Goal: Browse casually: Explore the website without a specific task or goal

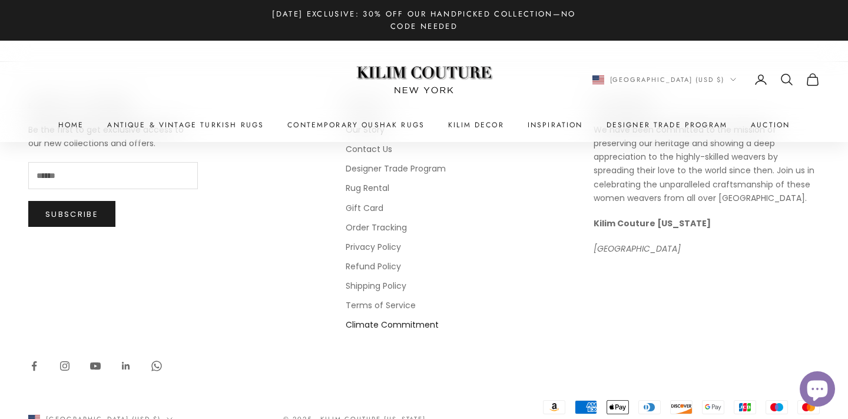
scroll to position [966, 0]
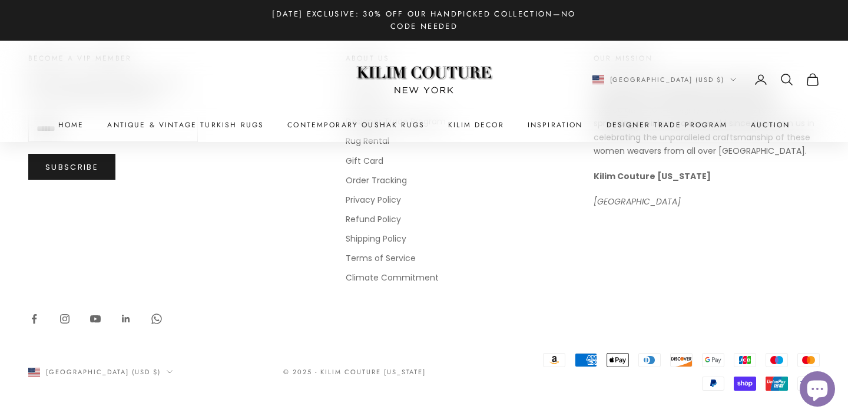
click at [403, 82] on img at bounding box center [423, 80] width 147 height 56
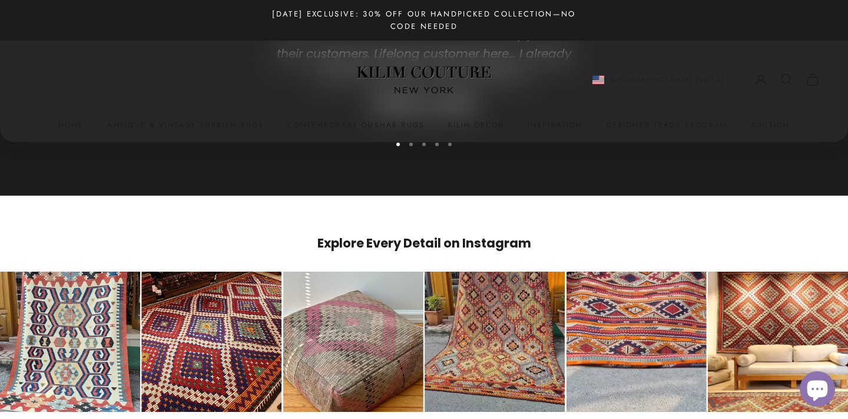
scroll to position [5707, 0]
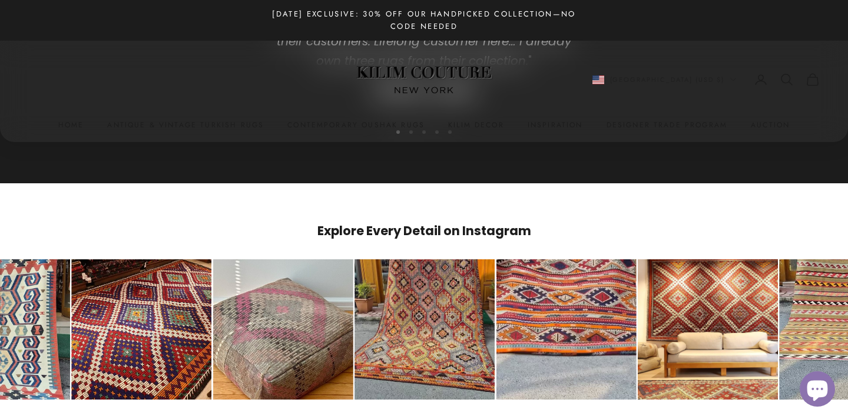
scroll to position [5725, 0]
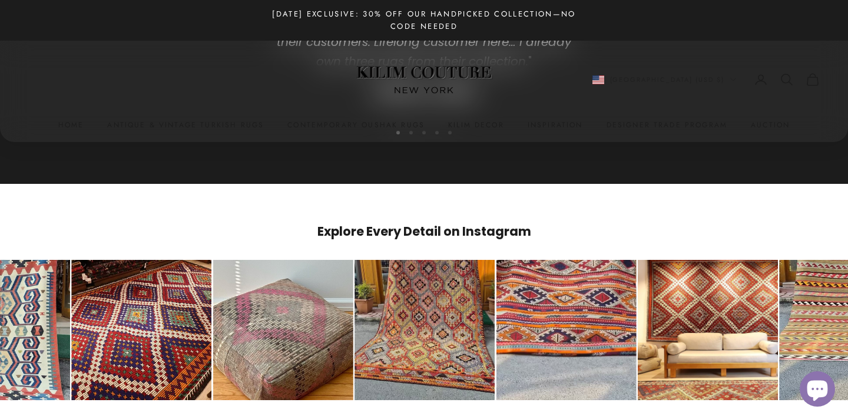
scroll to position [5721, 0]
